Goal: Information Seeking & Learning: Learn about a topic

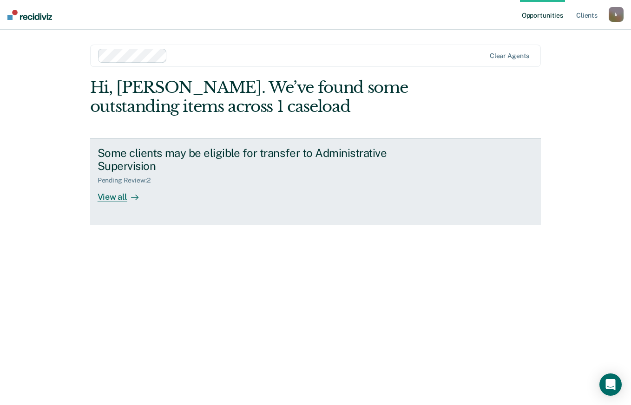
click at [103, 191] on div "View all" at bounding box center [124, 193] width 52 height 18
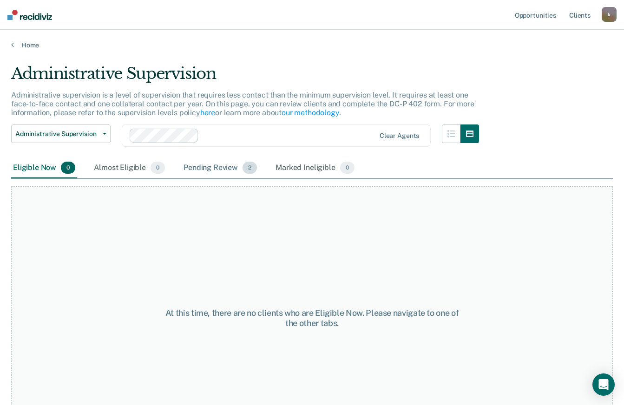
click at [221, 164] on div "Pending Review 2" at bounding box center [220, 168] width 77 height 20
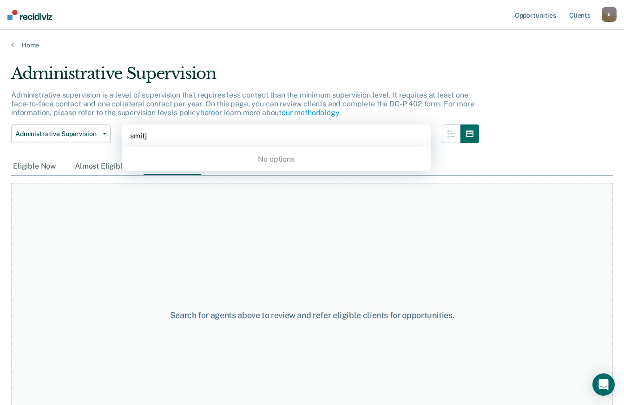
type input "smit"
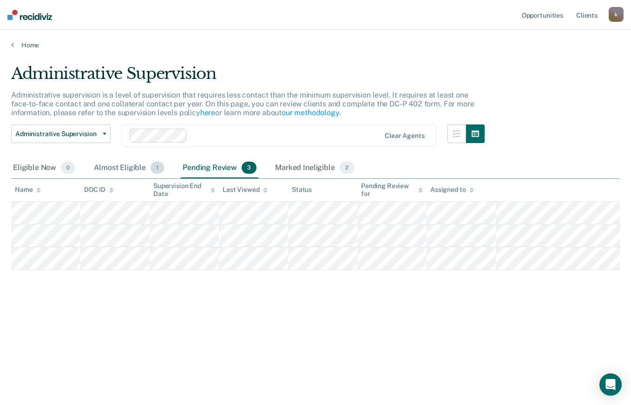
click at [153, 165] on span "1" at bounding box center [157, 168] width 13 height 12
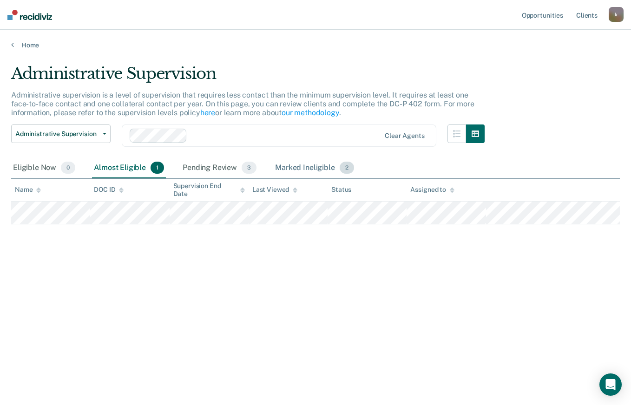
click at [309, 173] on div "Marked Ineligible 2" at bounding box center [314, 168] width 83 height 20
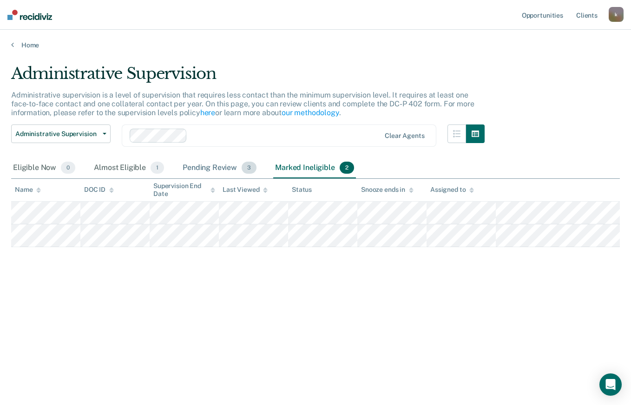
click at [227, 169] on div "Pending Review 3" at bounding box center [220, 168] width 78 height 20
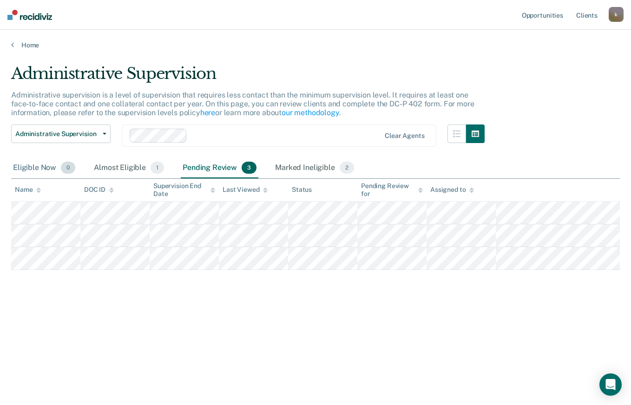
click at [41, 170] on div "Eligible Now 0" at bounding box center [44, 168] width 66 height 20
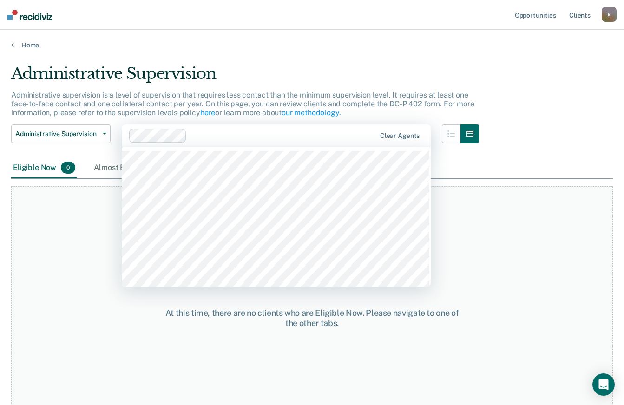
click at [331, 60] on main "Administrative Supervision Administrative supervision is a level of supervision…" at bounding box center [312, 225] width 624 height 353
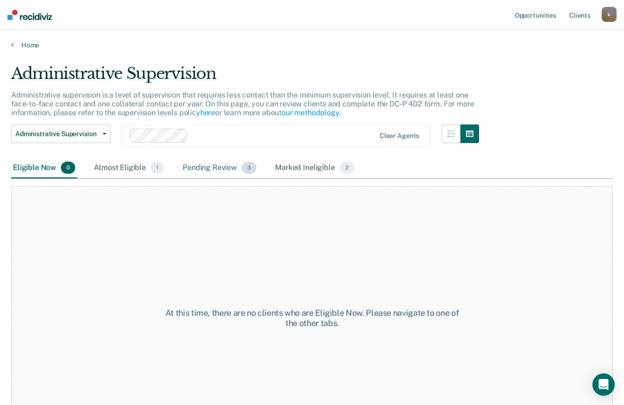
click at [227, 169] on div "Pending Review 3" at bounding box center [220, 168] width 78 height 20
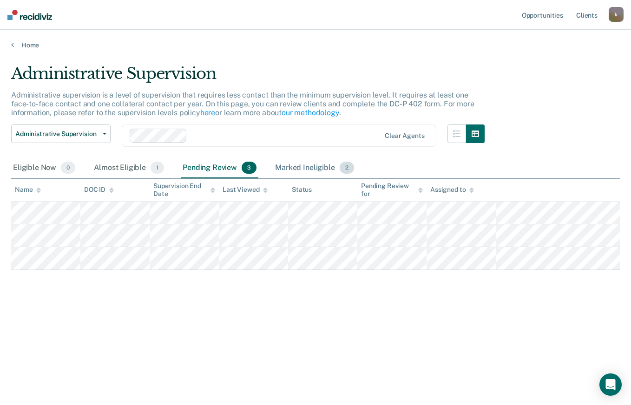
click at [323, 169] on div "Marked Ineligible 2" at bounding box center [314, 168] width 83 height 20
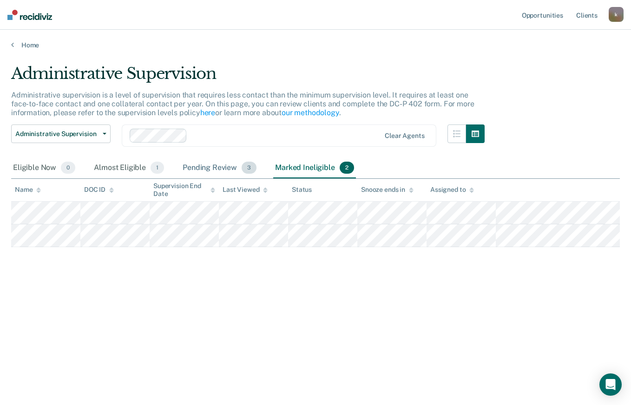
click at [216, 177] on div "Pending Review 3" at bounding box center [220, 168] width 78 height 20
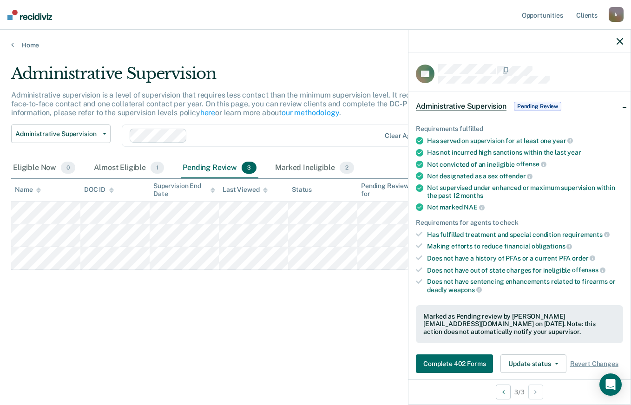
click at [332, 317] on div "Administrative Supervision Administrative supervision is a level of supervision…" at bounding box center [315, 199] width 609 height 271
click at [315, 161] on div "Marked Ineligible 2" at bounding box center [314, 168] width 83 height 20
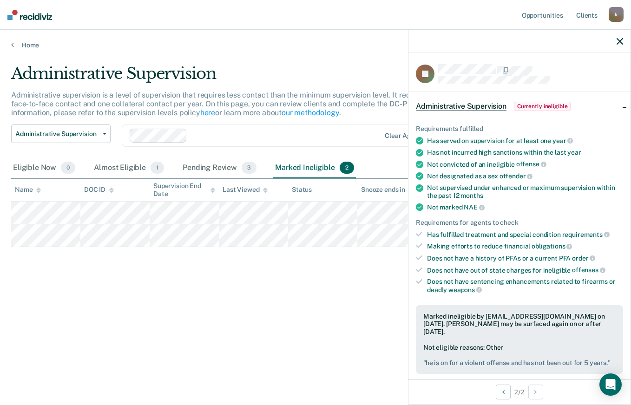
click at [620, 42] on icon "button" at bounding box center [619, 41] width 7 height 7
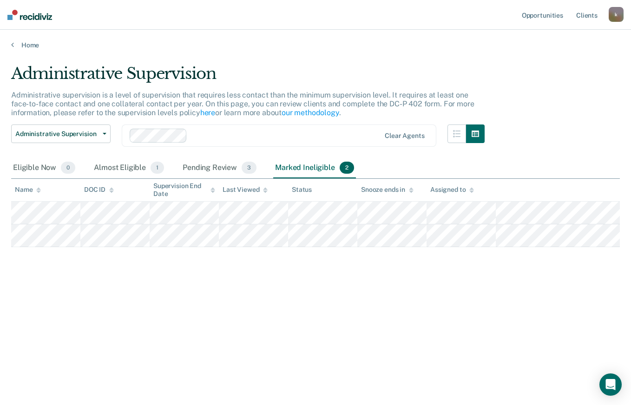
click at [29, 46] on link "Home" at bounding box center [315, 45] width 609 height 8
